Goal: Task Accomplishment & Management: Manage account settings

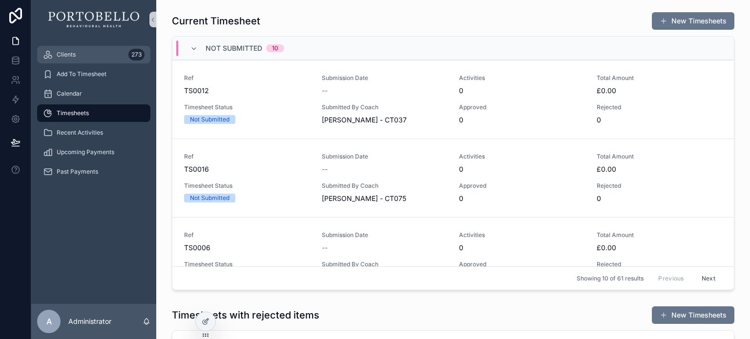
click at [68, 54] on span "Clients" at bounding box center [66, 55] width 19 height 8
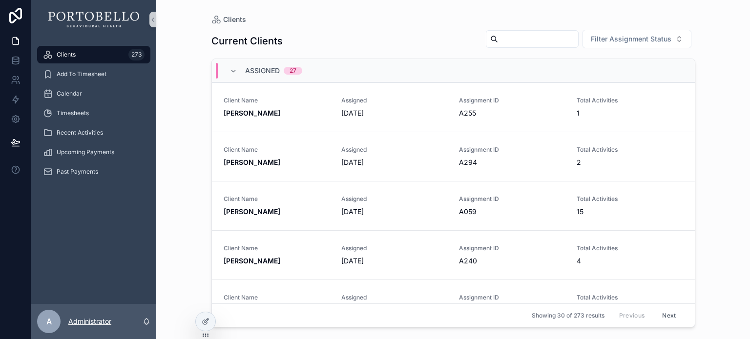
click at [94, 318] on p "Administrator" at bounding box center [89, 322] width 43 height 10
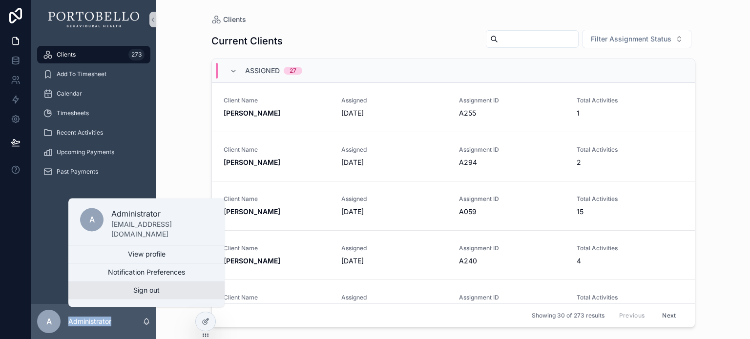
click at [133, 294] on button "Sign out" at bounding box center [146, 291] width 156 height 18
